Goal: Navigation & Orientation: Go to known website

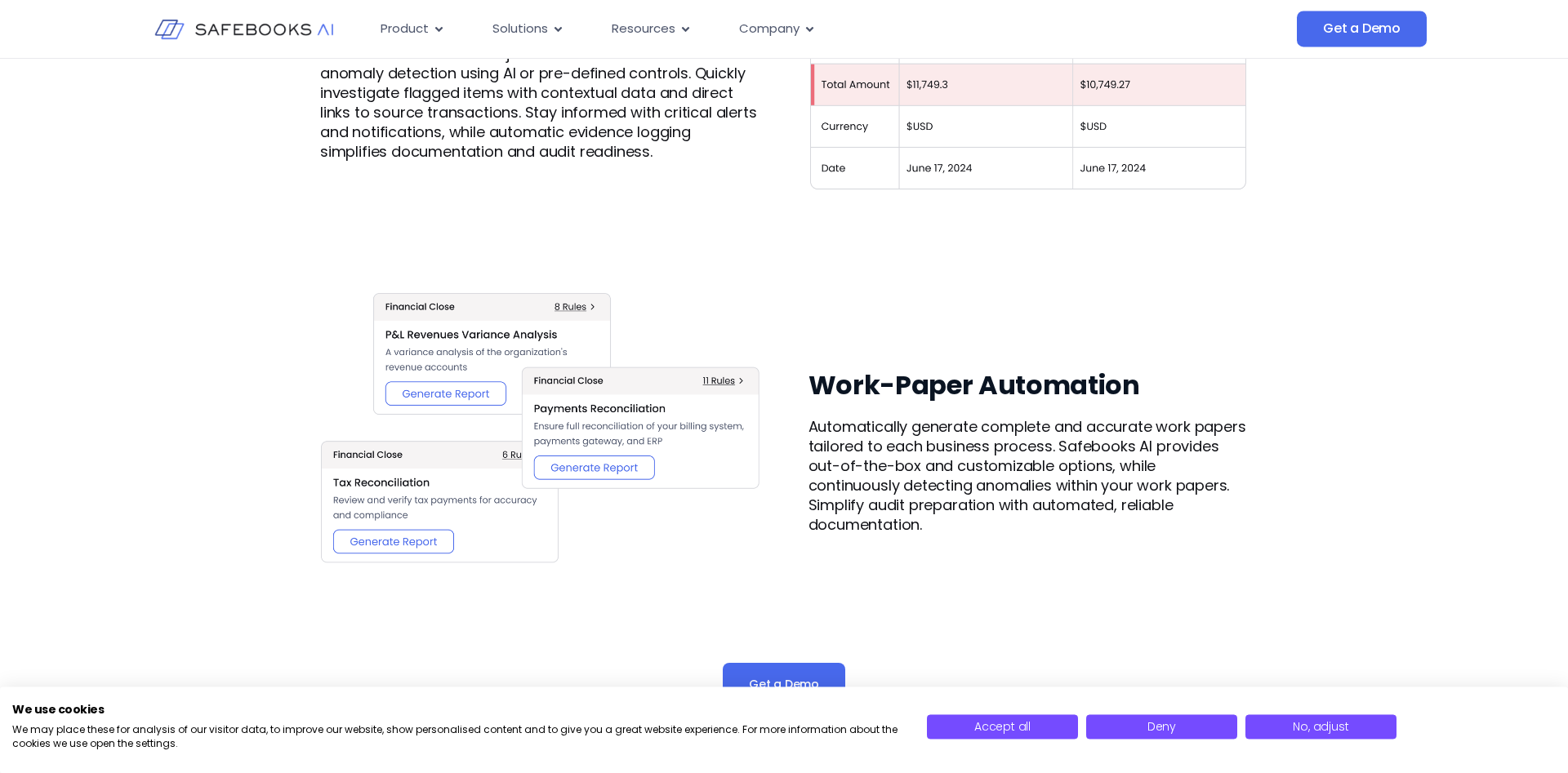
scroll to position [1998, 0]
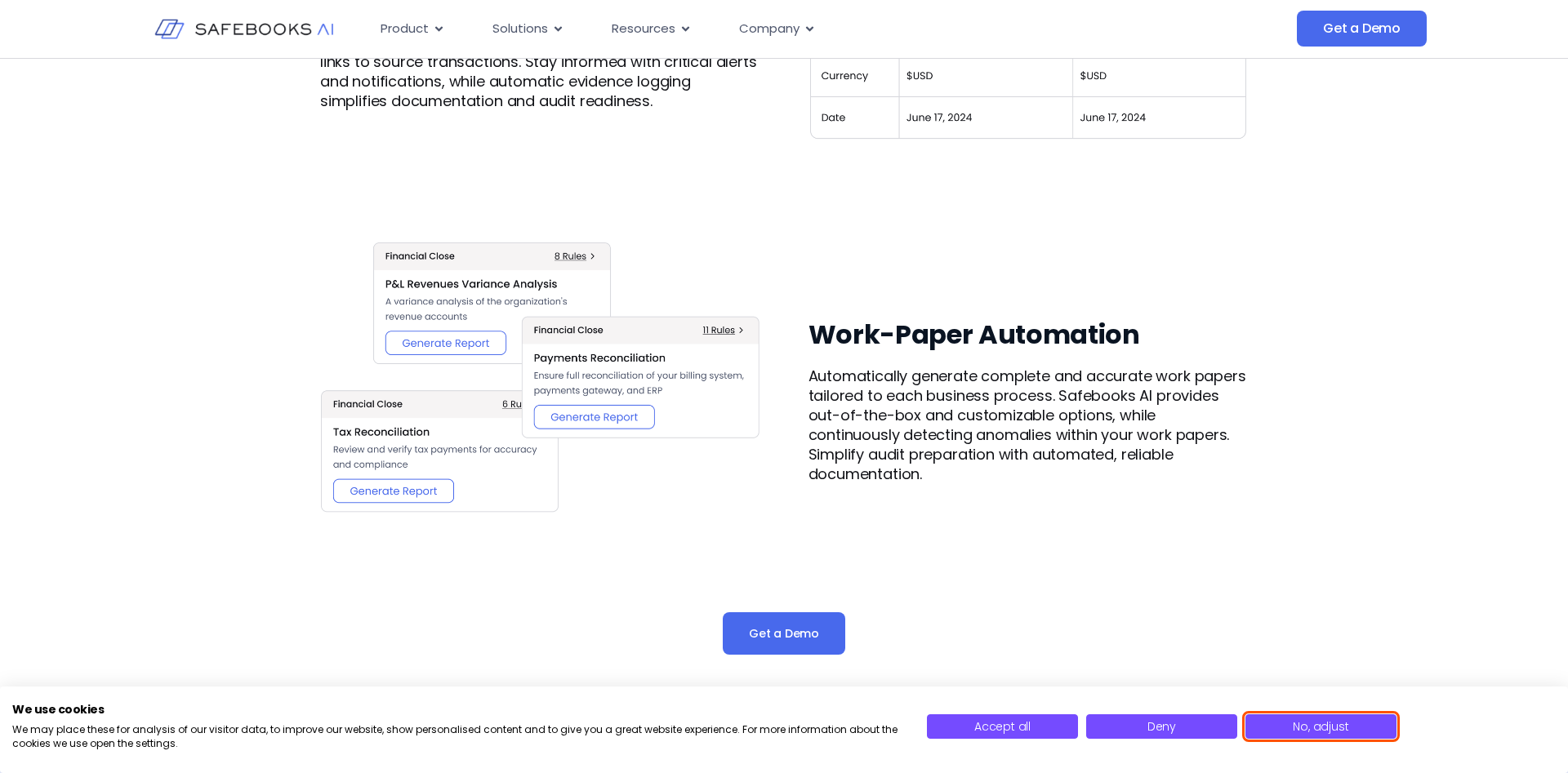
click at [1341, 730] on span "No, adjust" at bounding box center [1320, 727] width 55 height 16
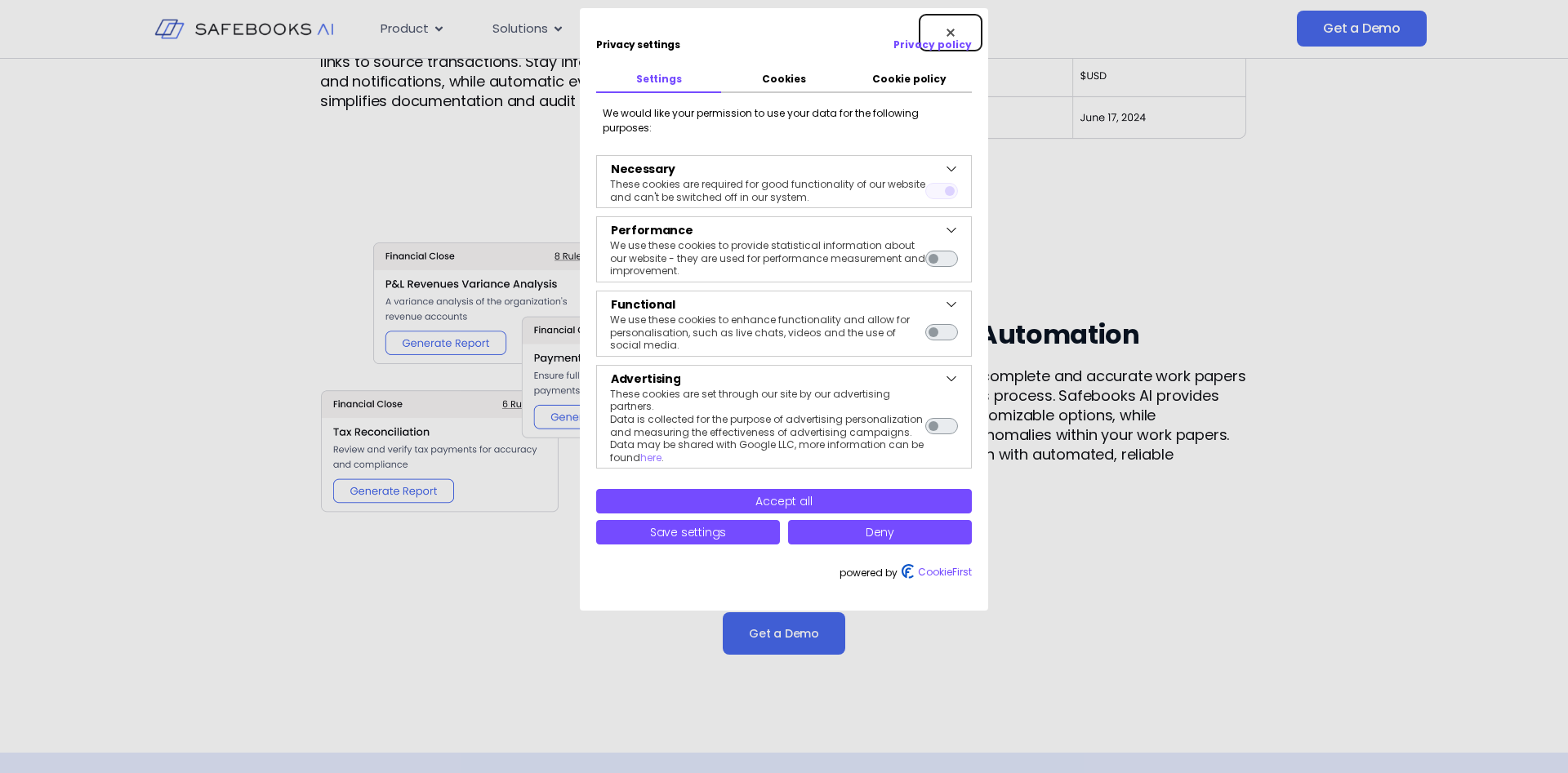
click at [949, 24] on button "Close" at bounding box center [950, 33] width 62 height 36
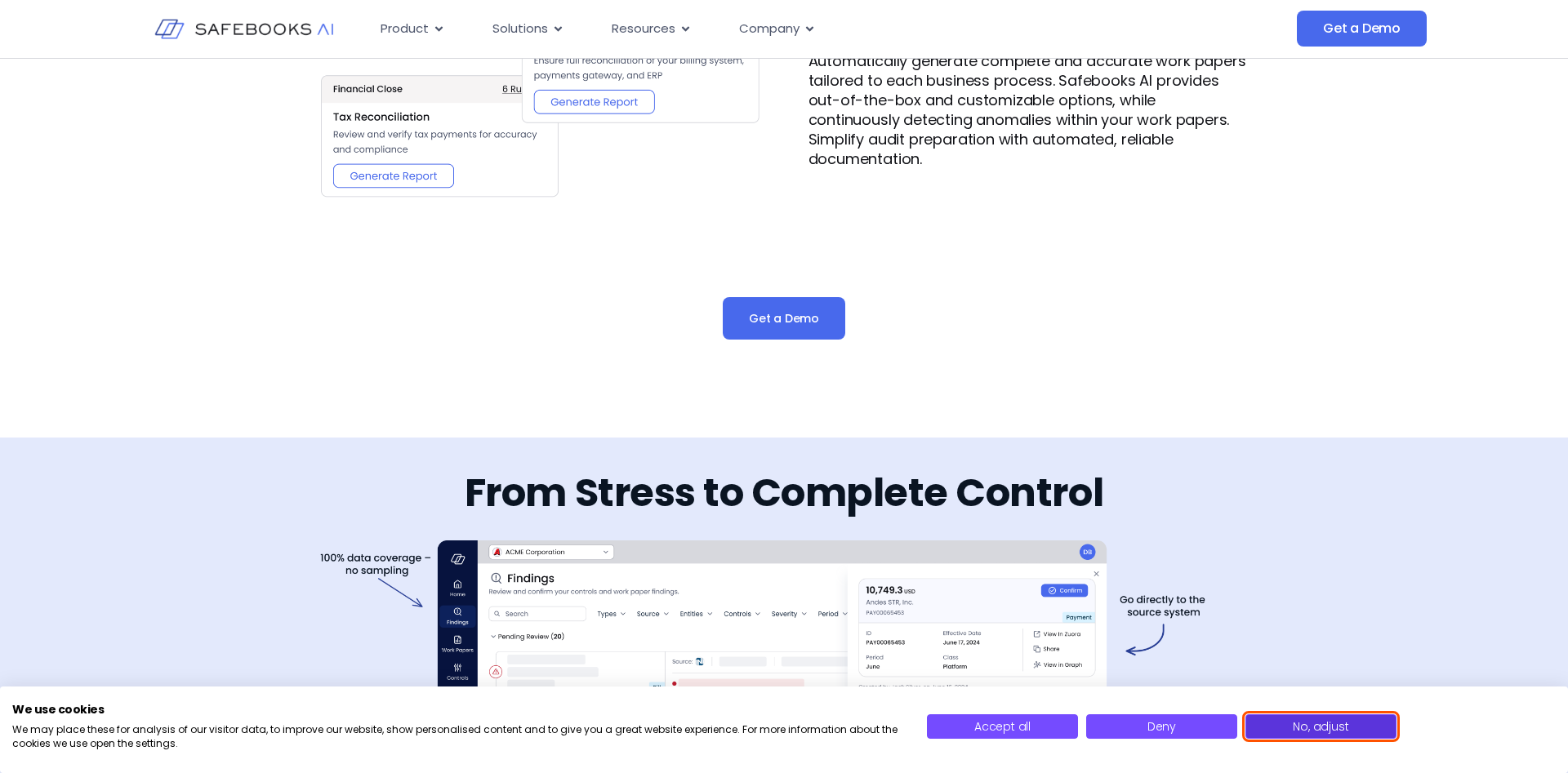
scroll to position [2535, 0]
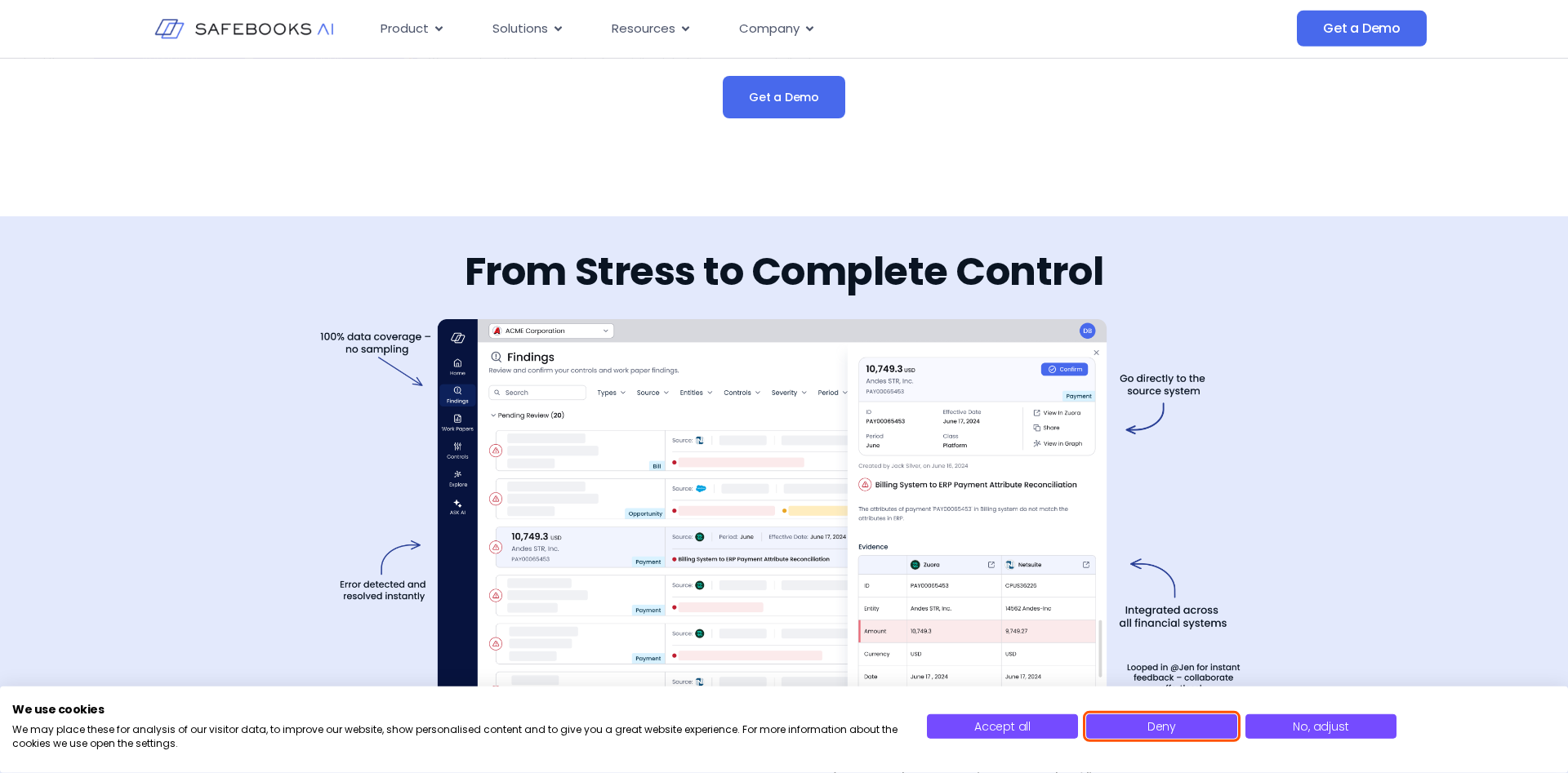
click at [1140, 730] on button "Deny" at bounding box center [1161, 726] width 151 height 24
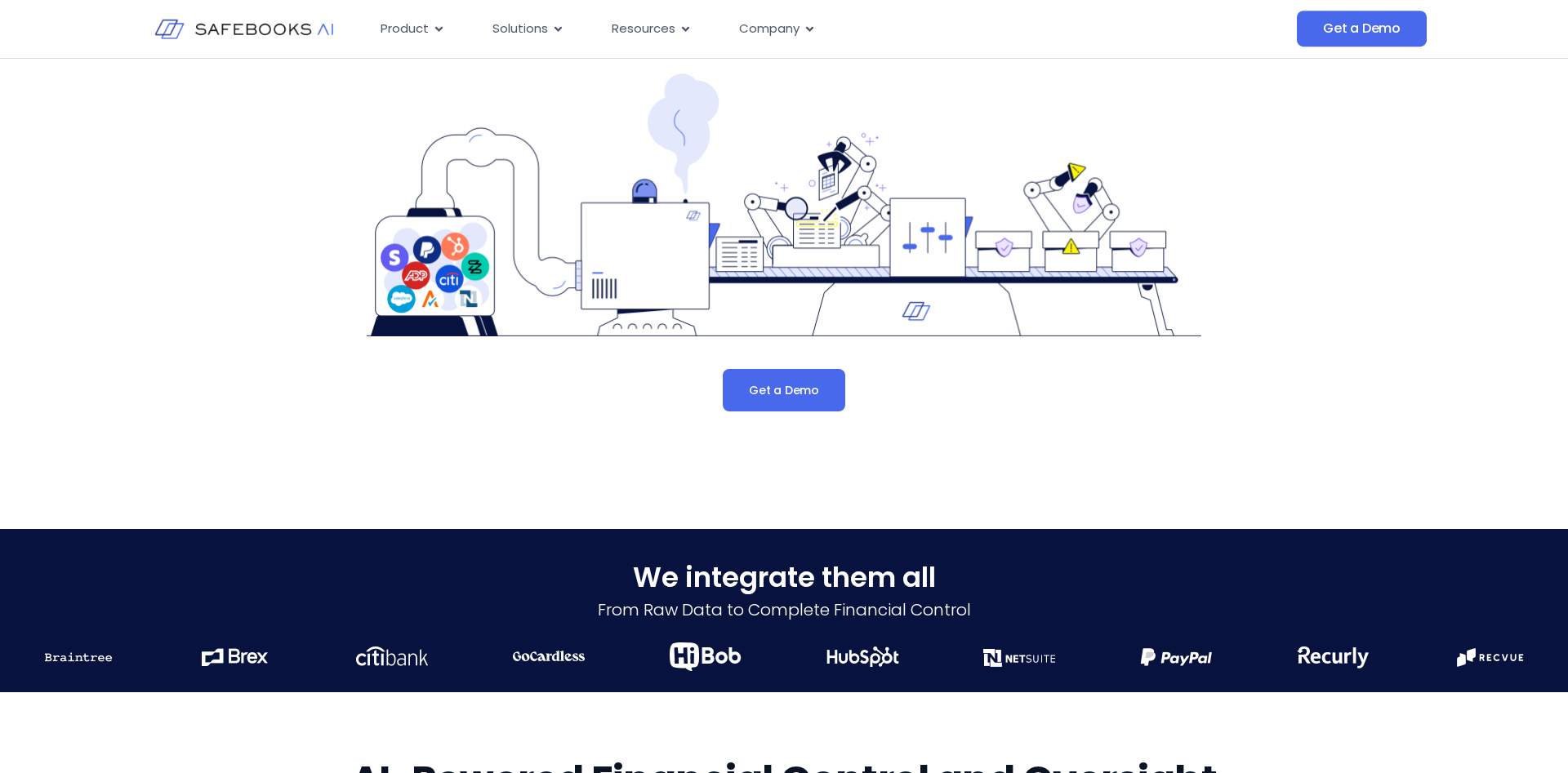
scroll to position [0, 0]
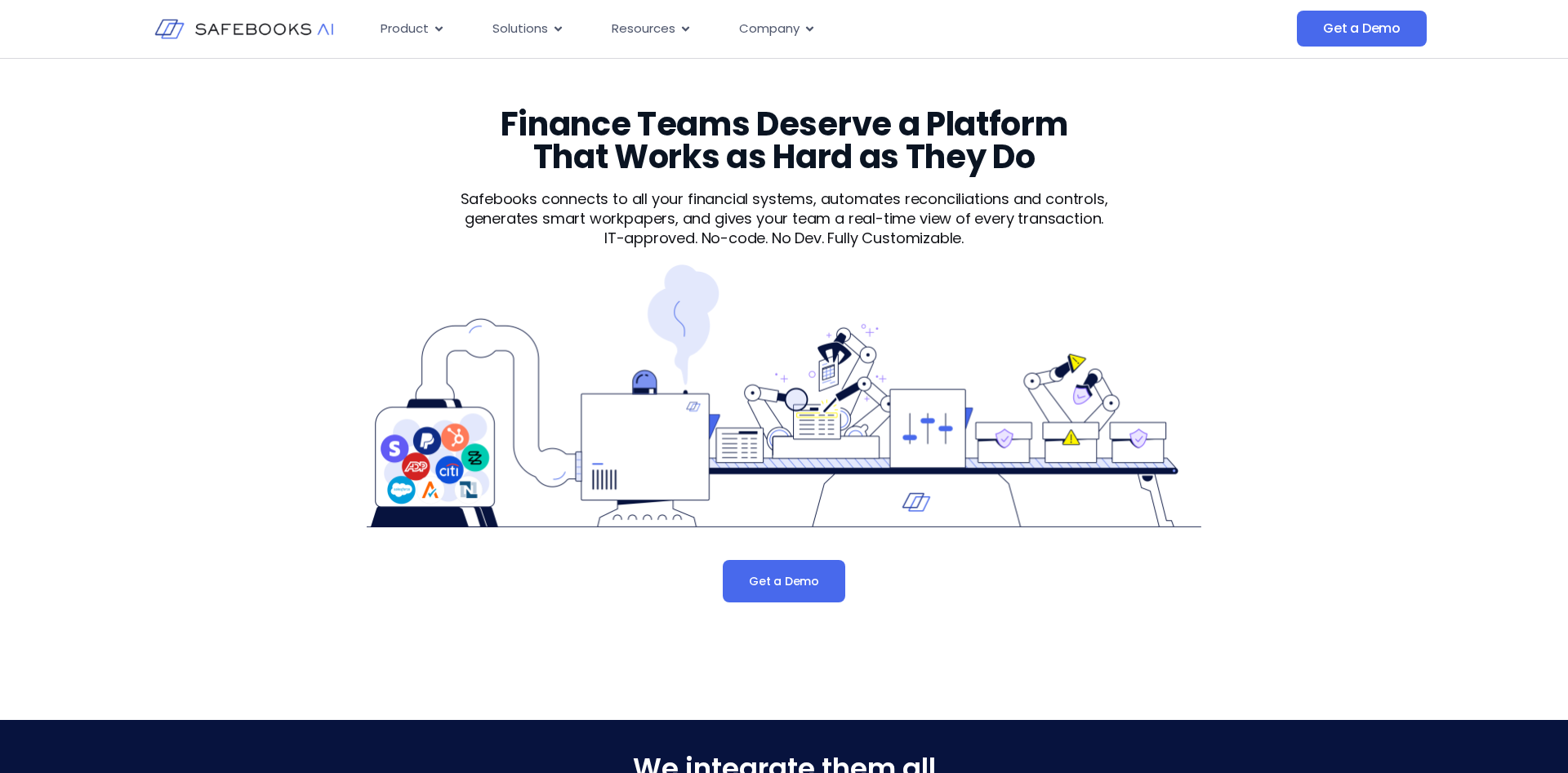
click at [276, 25] on img at bounding box center [243, 29] width 179 height 52
